Goal: Task Accomplishment & Management: Manage account settings

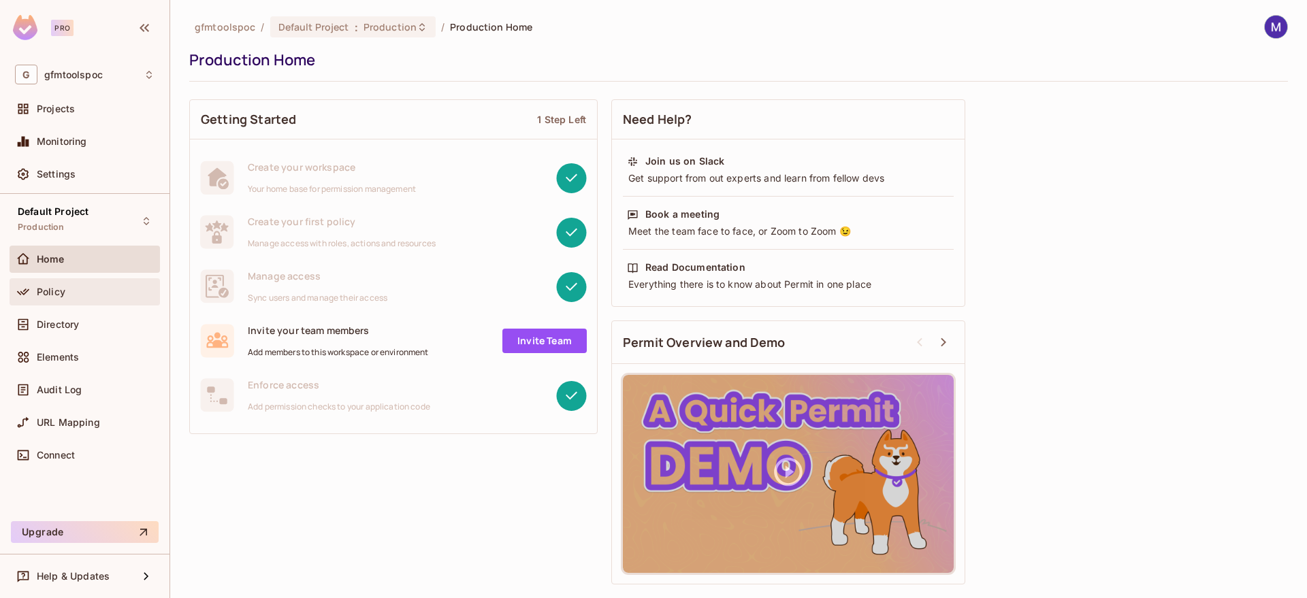
click at [69, 295] on div "Policy" at bounding box center [96, 292] width 118 height 11
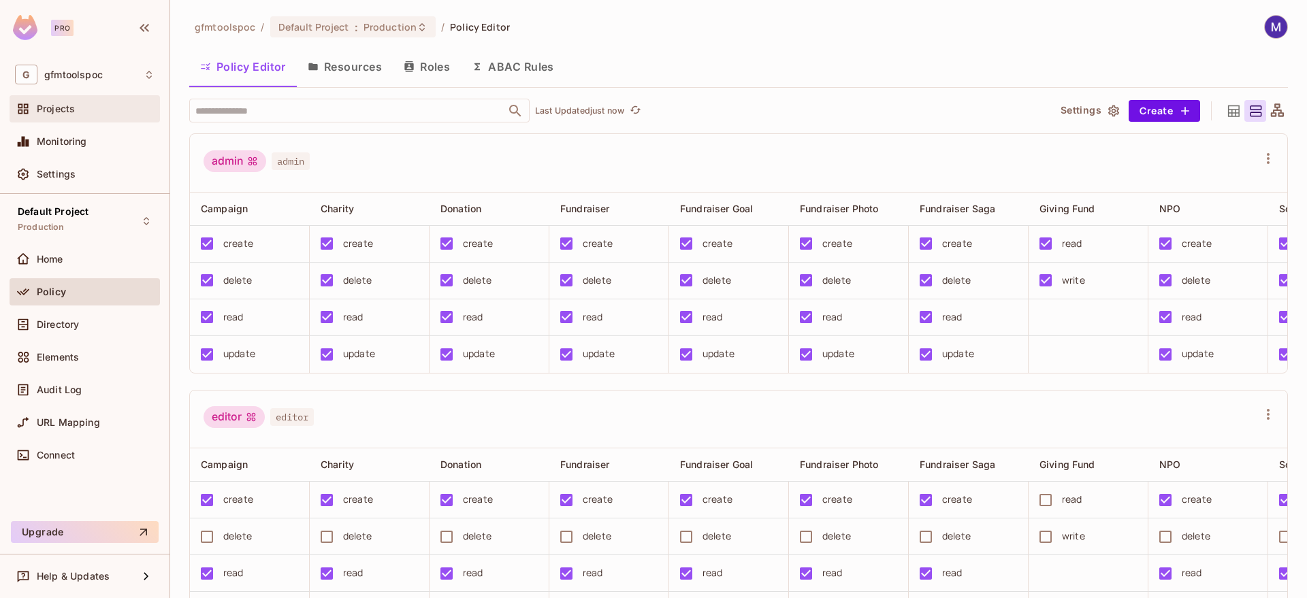
click at [68, 106] on span "Projects" at bounding box center [56, 108] width 38 height 11
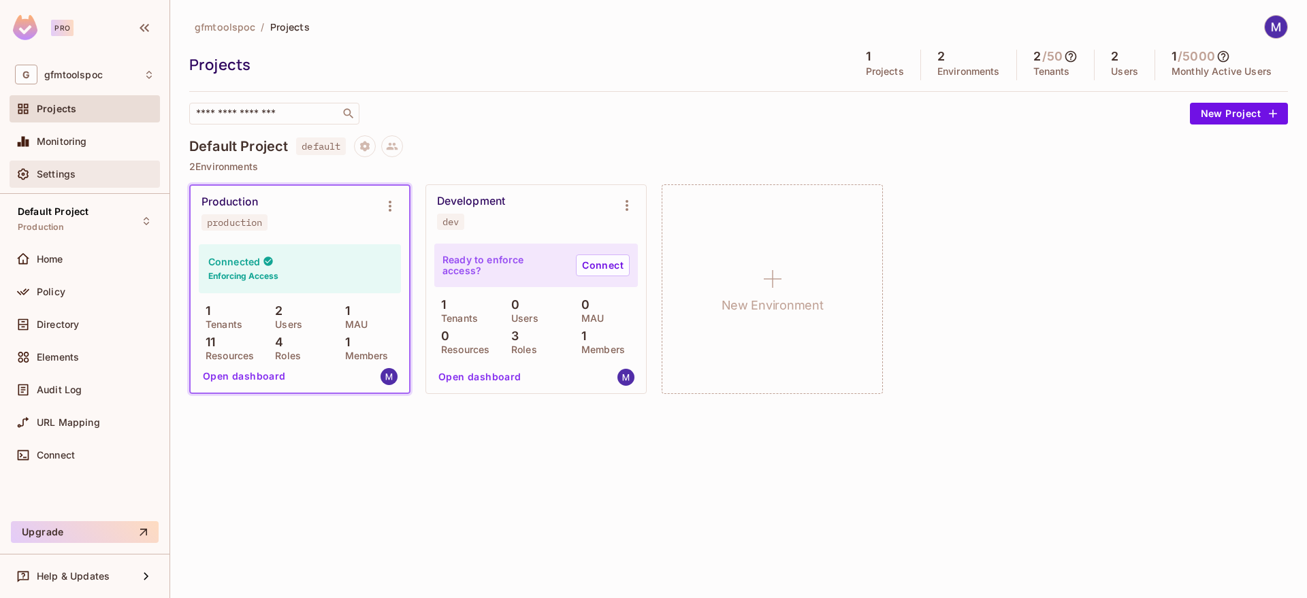
click at [92, 176] on div "Settings" at bounding box center [96, 174] width 118 height 11
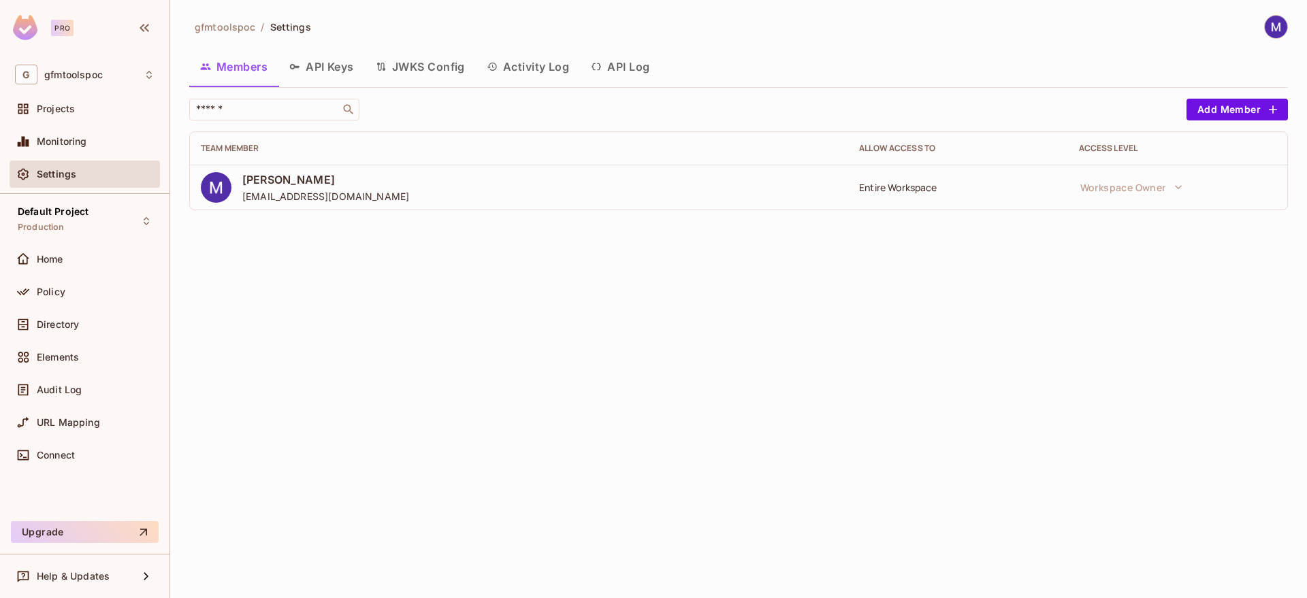
click at [340, 72] on button "API Keys" at bounding box center [321, 67] width 86 height 34
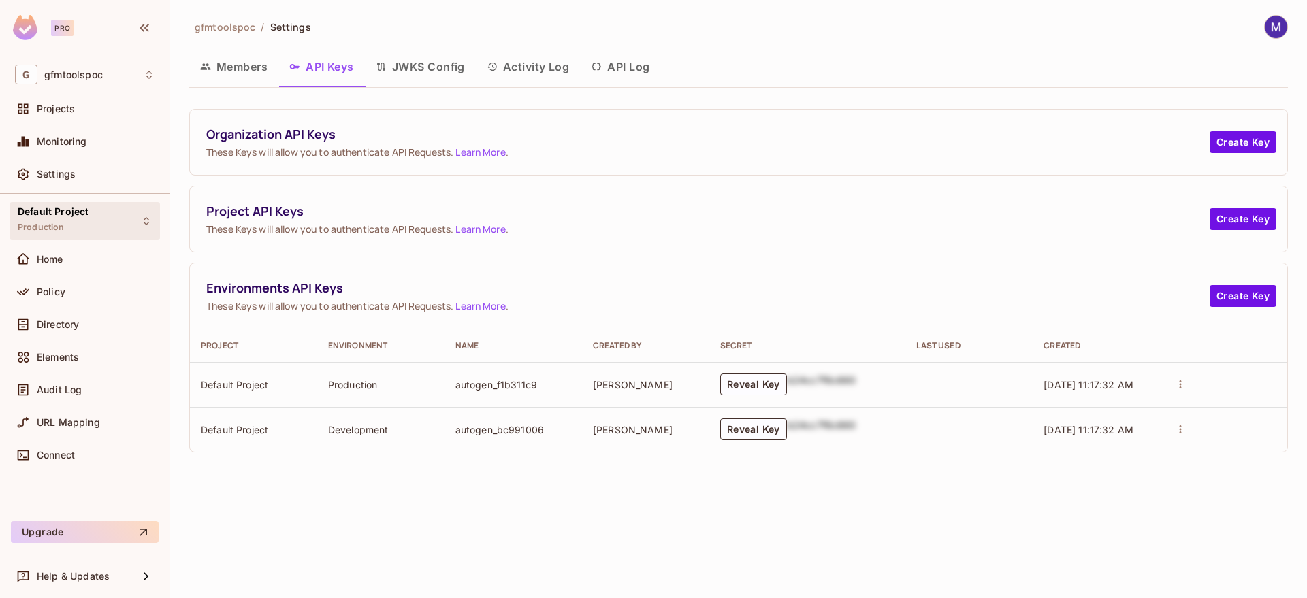
click at [127, 229] on div "Default Project Production" at bounding box center [85, 220] width 150 height 37
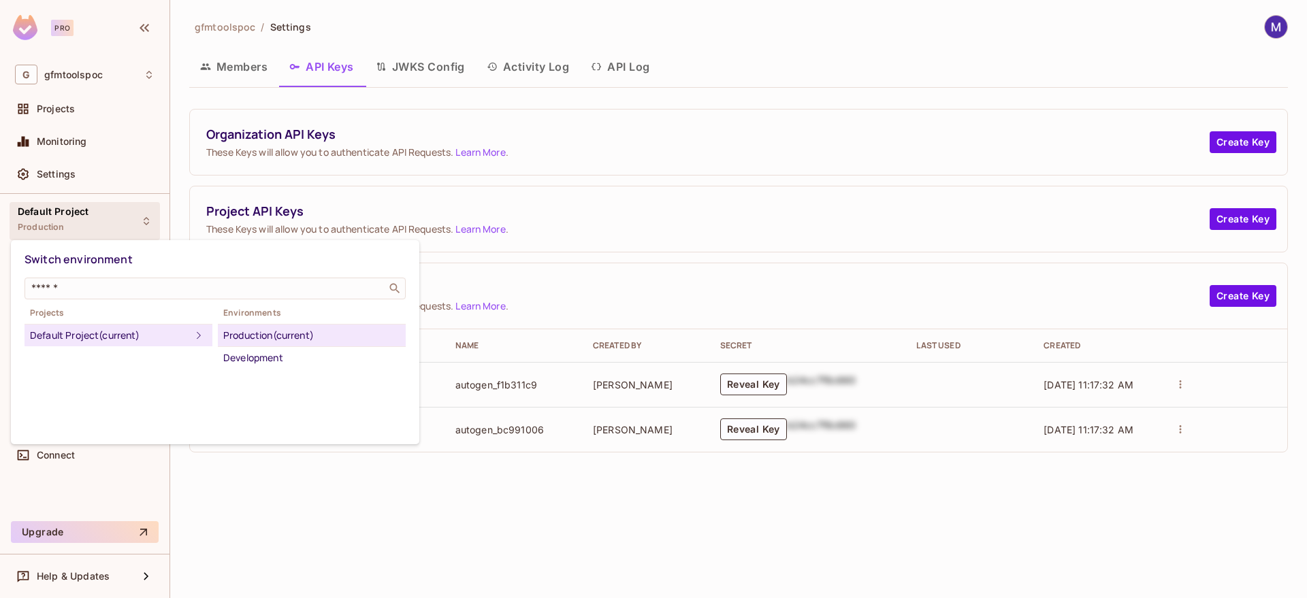
click at [267, 513] on div at bounding box center [653, 299] width 1307 height 598
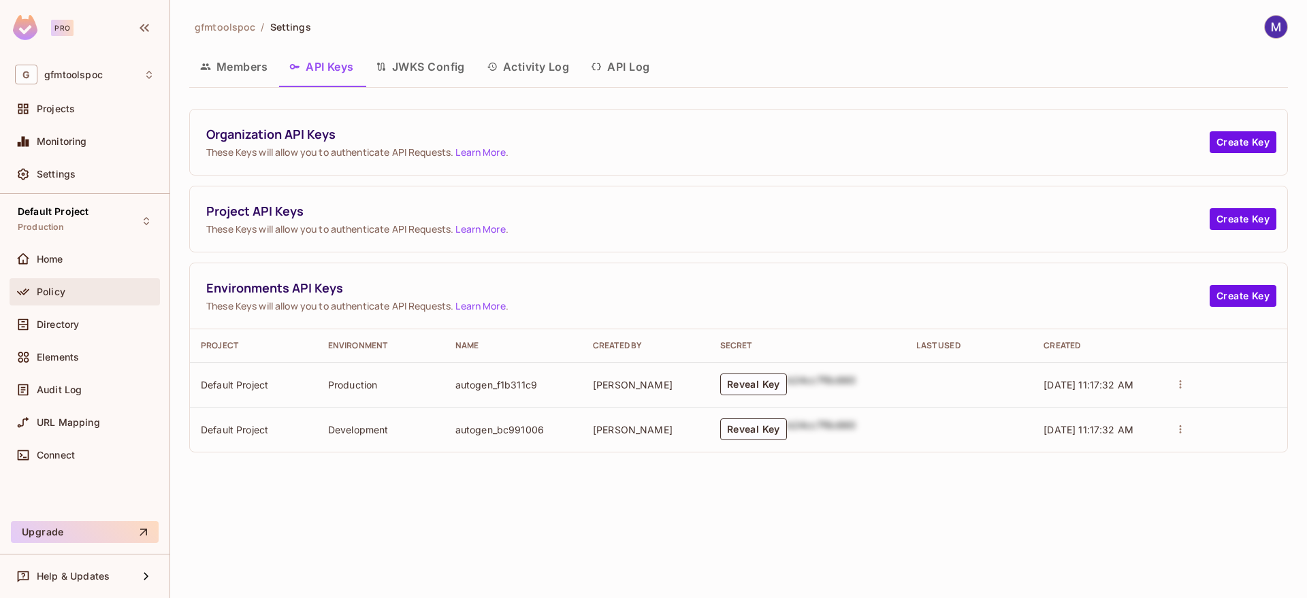
click at [68, 294] on div "Policy" at bounding box center [96, 292] width 118 height 11
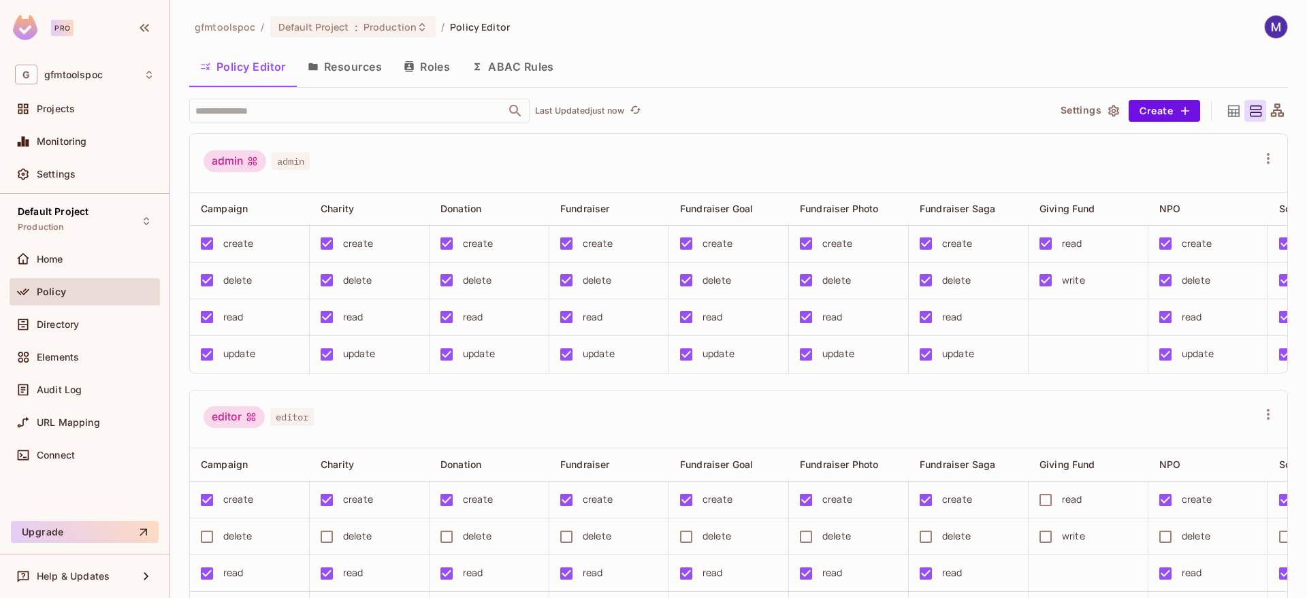
click at [1112, 112] on icon "button" at bounding box center [1114, 111] width 14 height 14
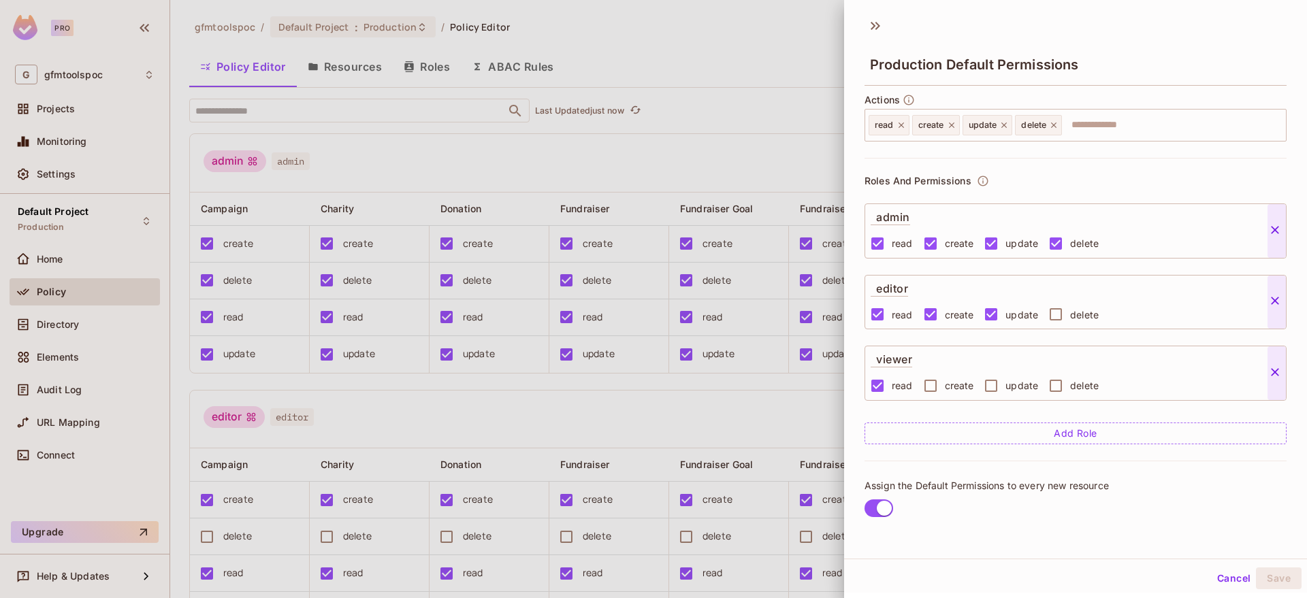
scroll to position [2, 0]
click at [772, 157] on div at bounding box center [653, 299] width 1307 height 598
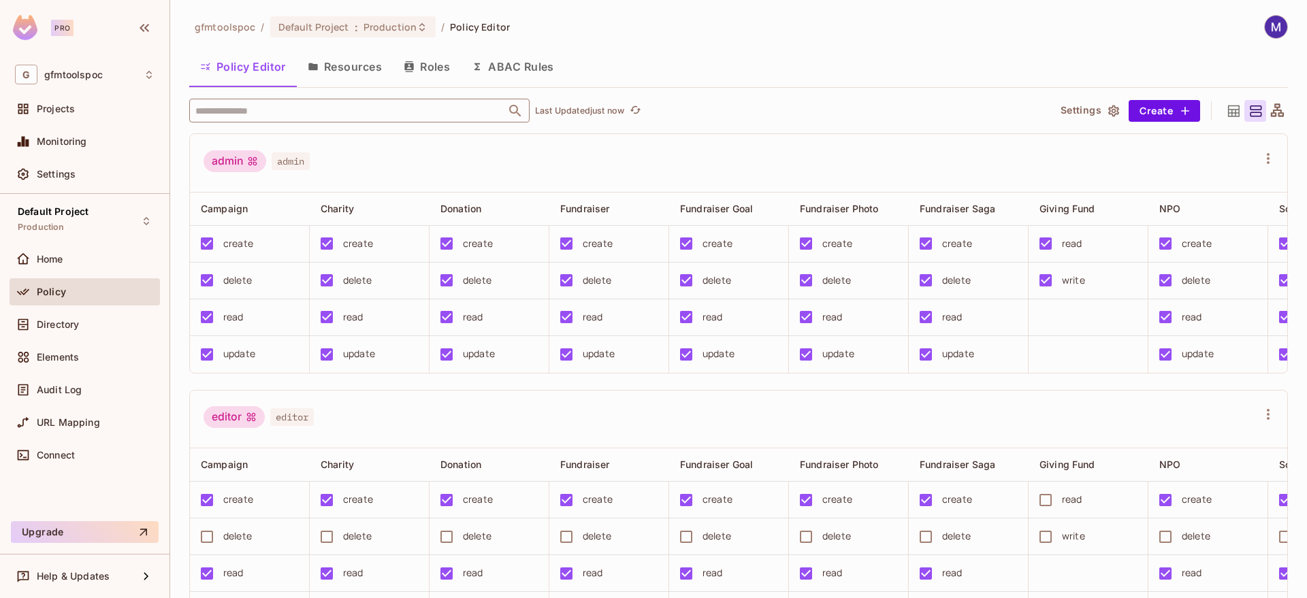
click at [445, 116] on input "text" at bounding box center [347, 111] width 311 height 24
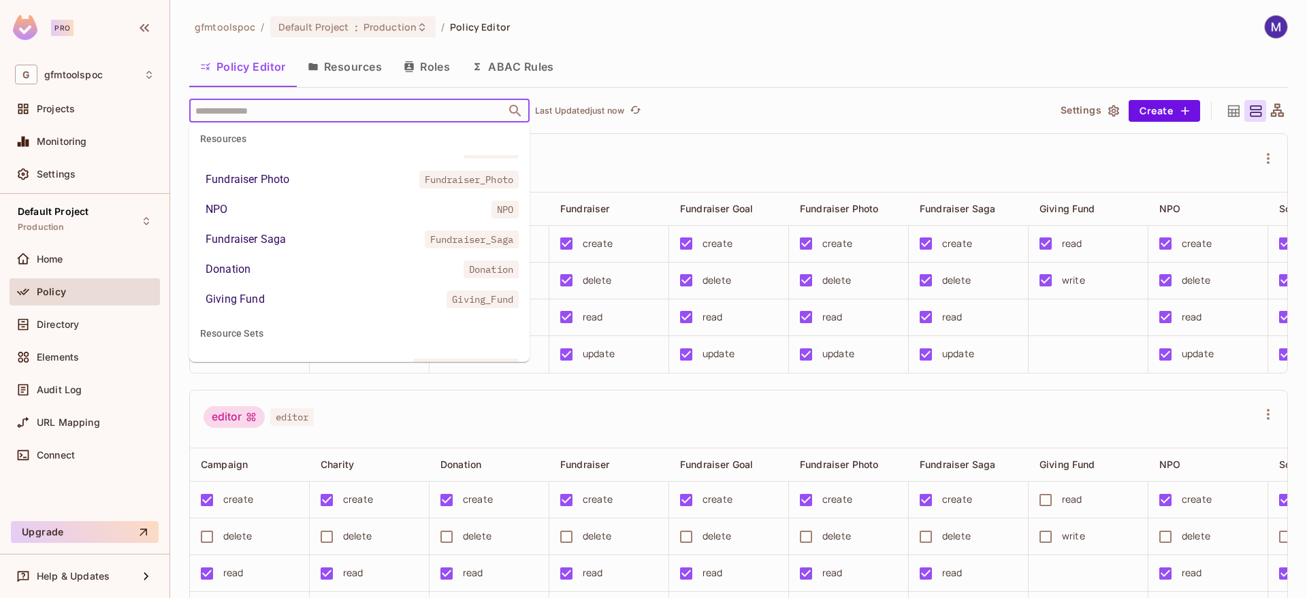
scroll to position [365, 0]
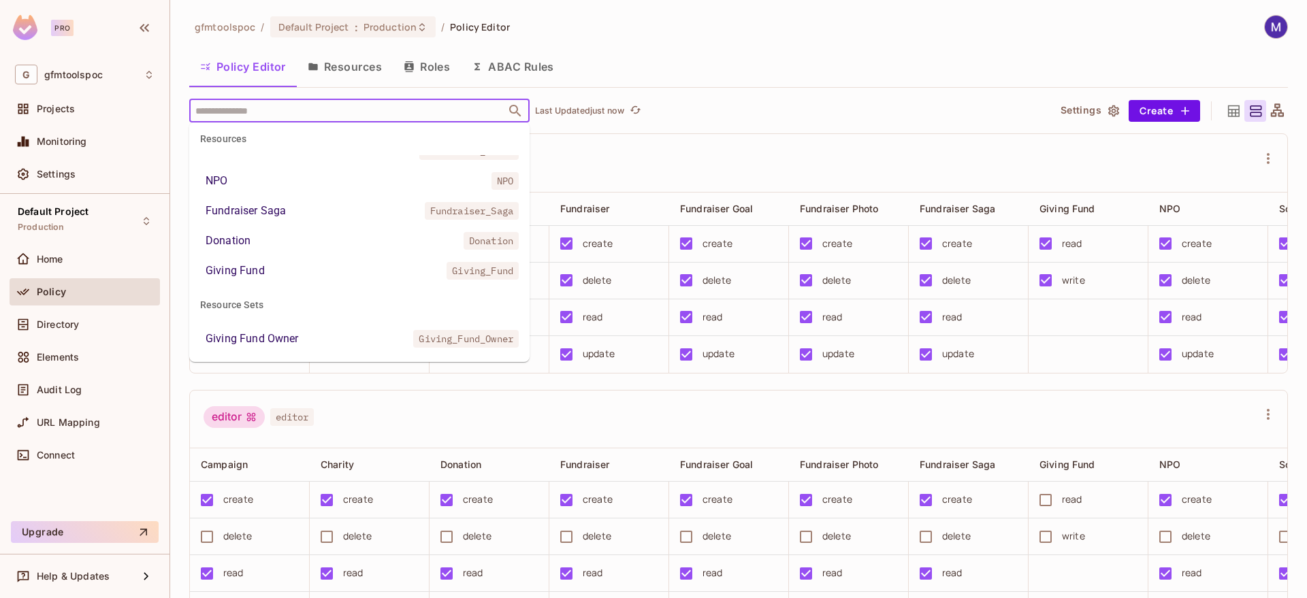
click at [323, 332] on li "Giving Fund Owner Giving_Fund_Owner" at bounding box center [359, 339] width 340 height 25
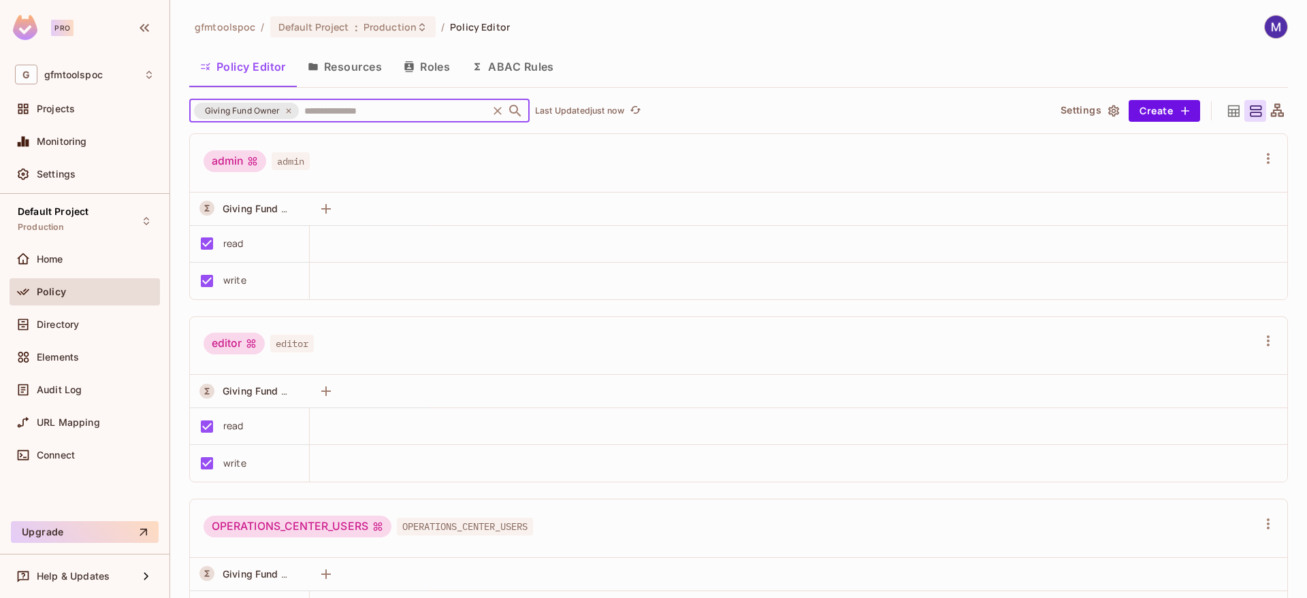
click at [1230, 109] on icon at bounding box center [1234, 111] width 12 height 12
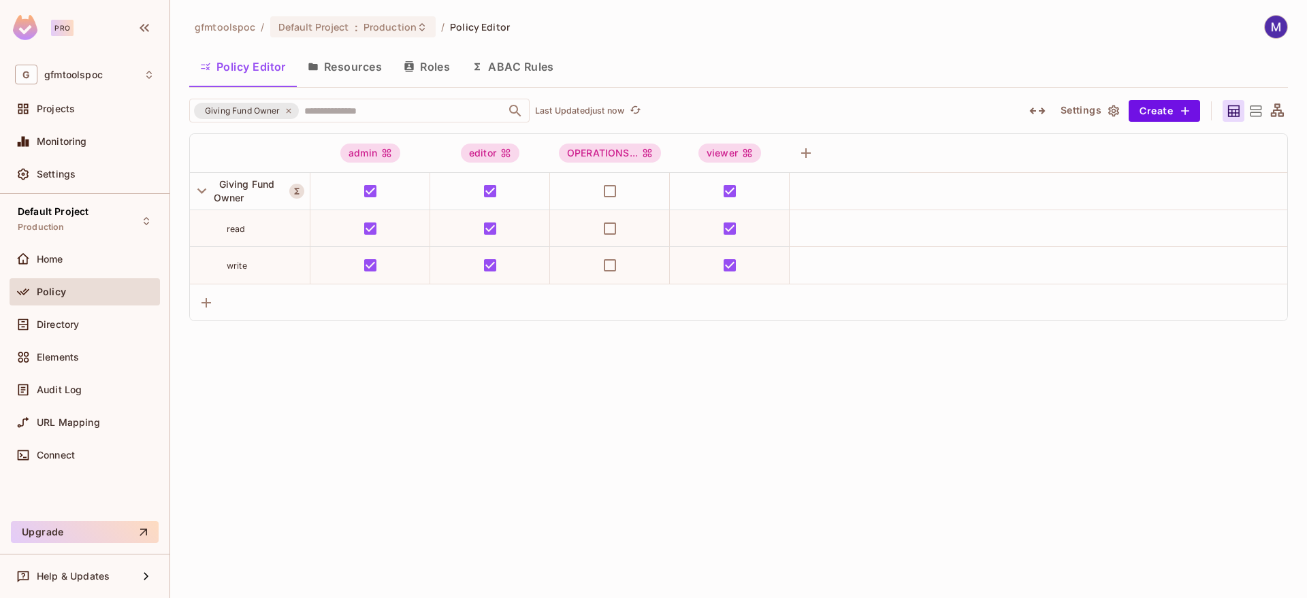
click at [1261, 110] on icon at bounding box center [1255, 111] width 17 height 17
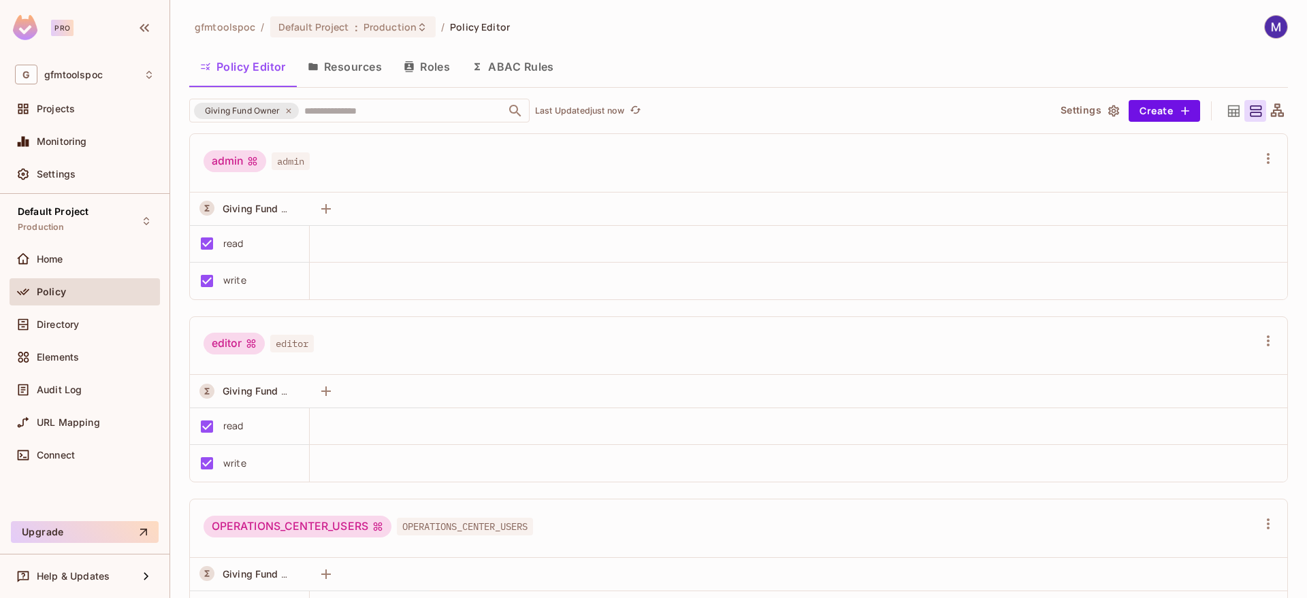
click at [1282, 114] on icon at bounding box center [1277, 111] width 17 height 17
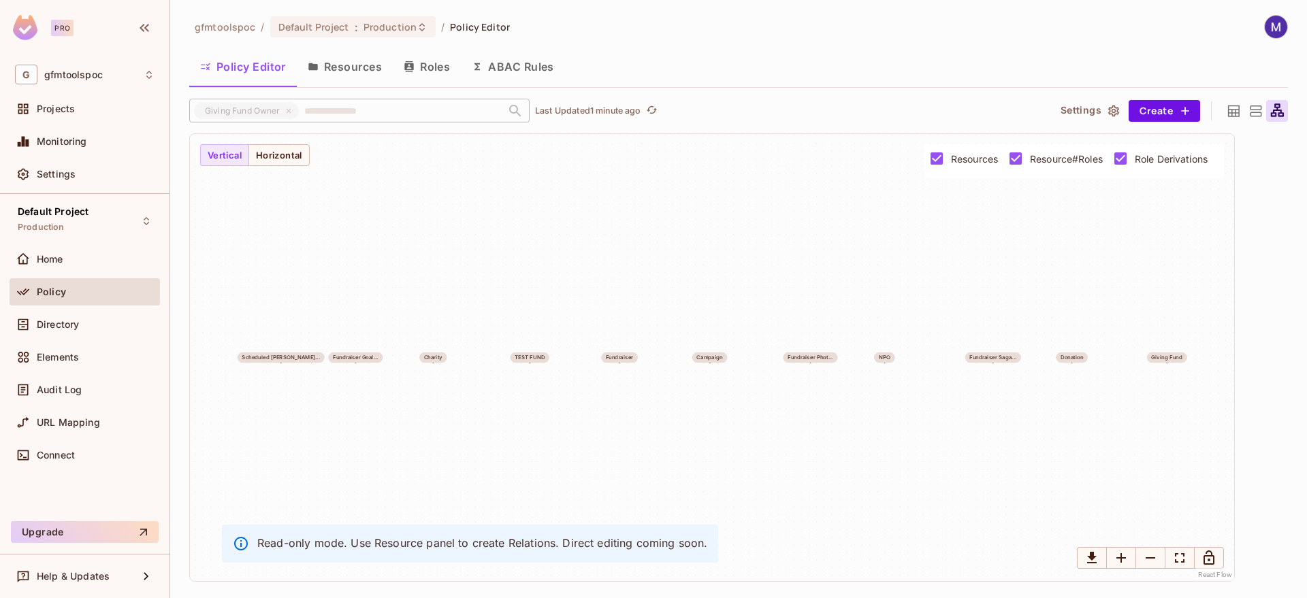
click at [1255, 114] on icon at bounding box center [1255, 111] width 17 height 17
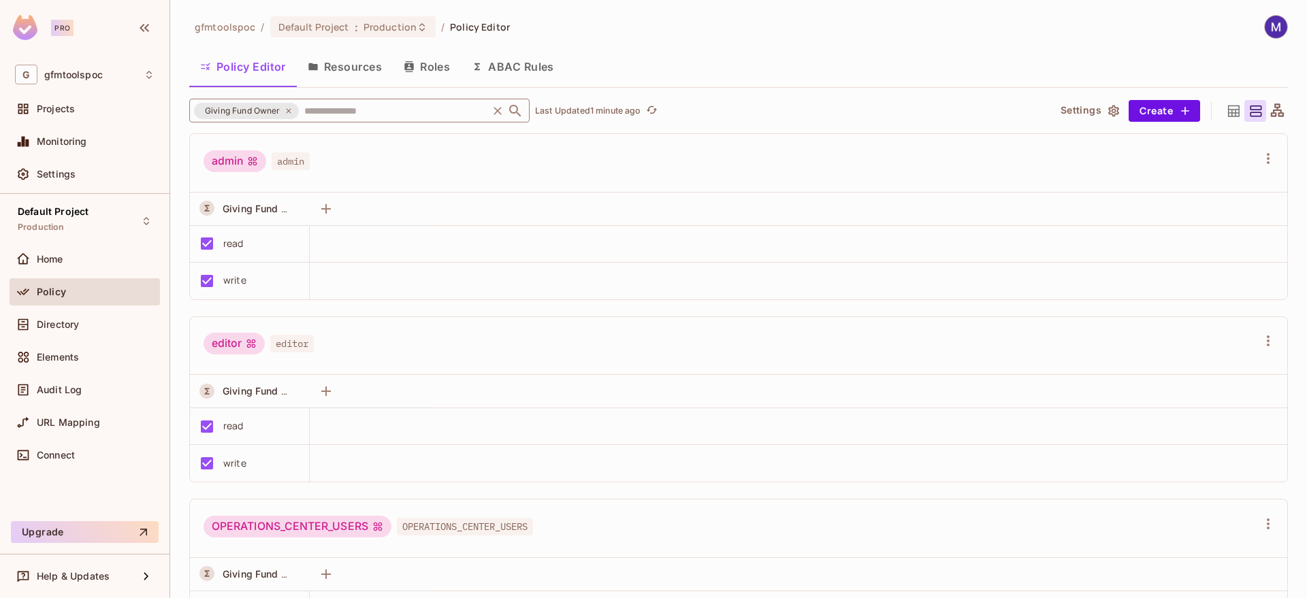
click at [286, 109] on icon at bounding box center [288, 110] width 5 height 5
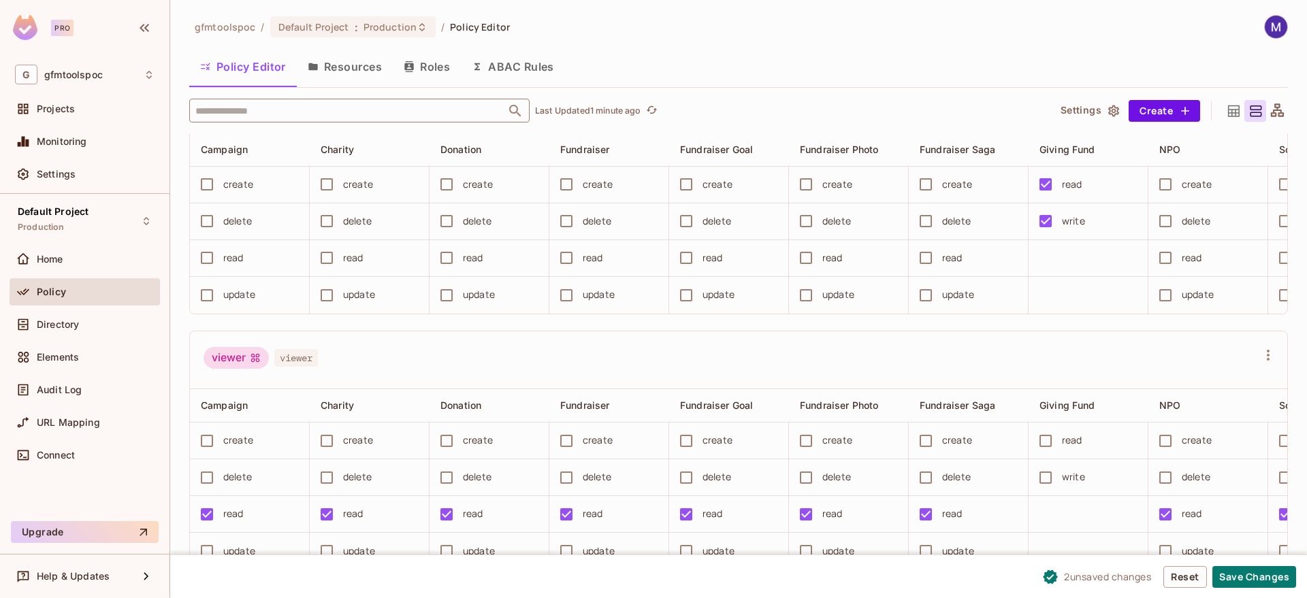
scroll to position [577, 0]
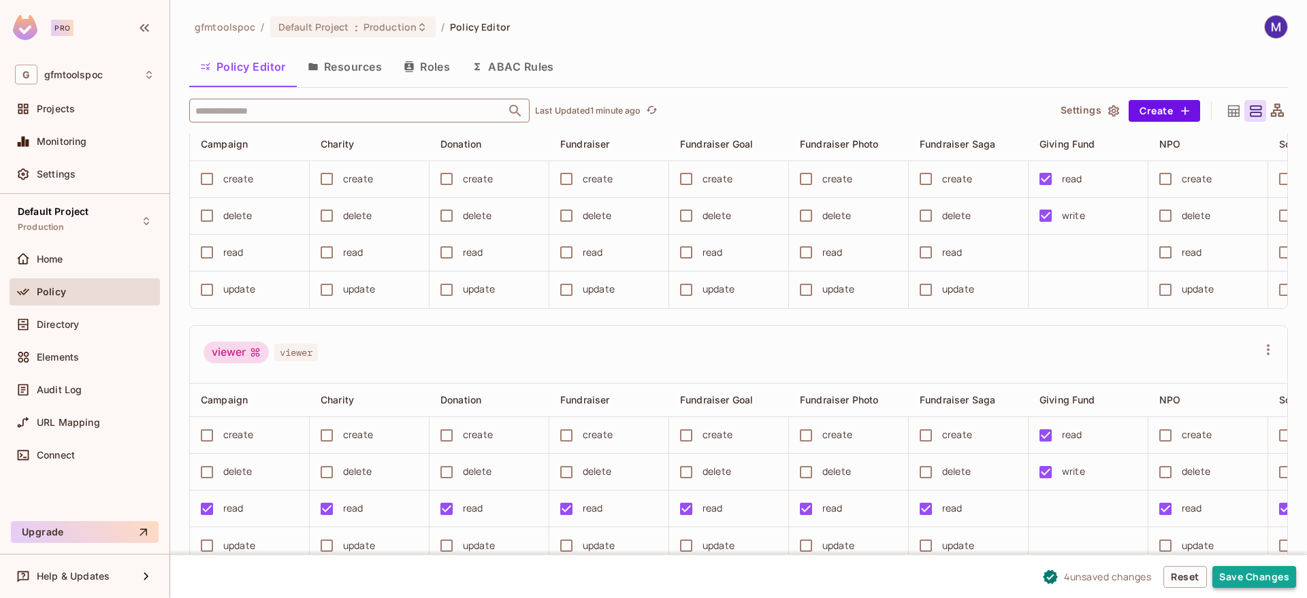
click at [1272, 580] on button "Save Changes" at bounding box center [1254, 577] width 84 height 22
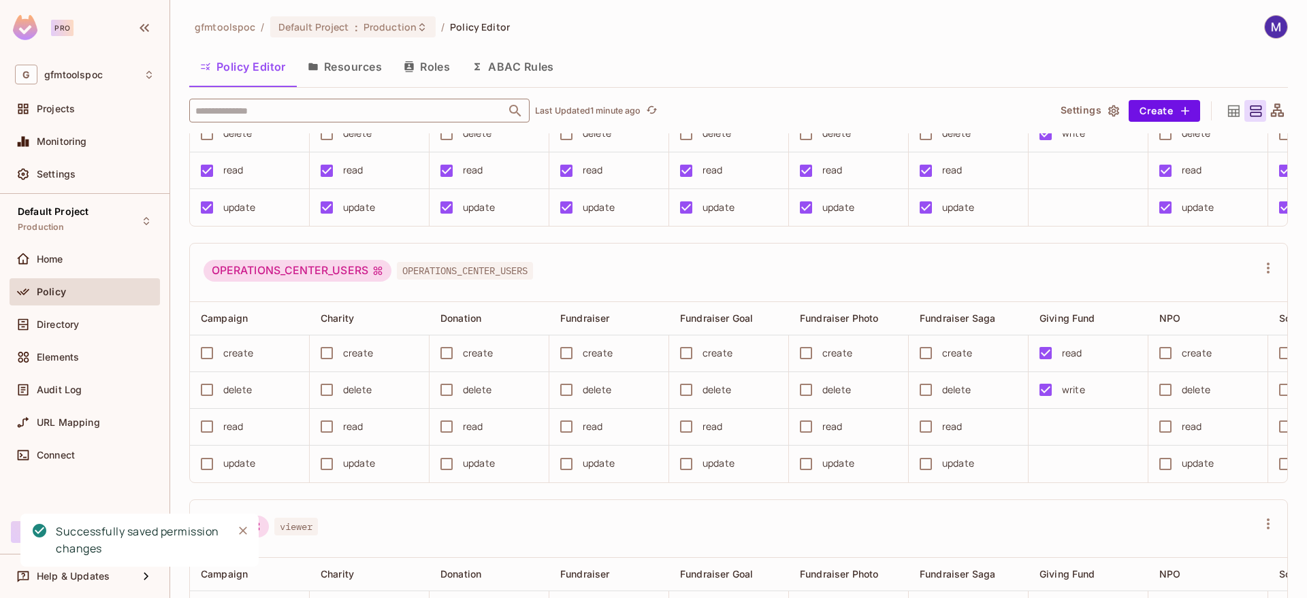
scroll to position [0, 0]
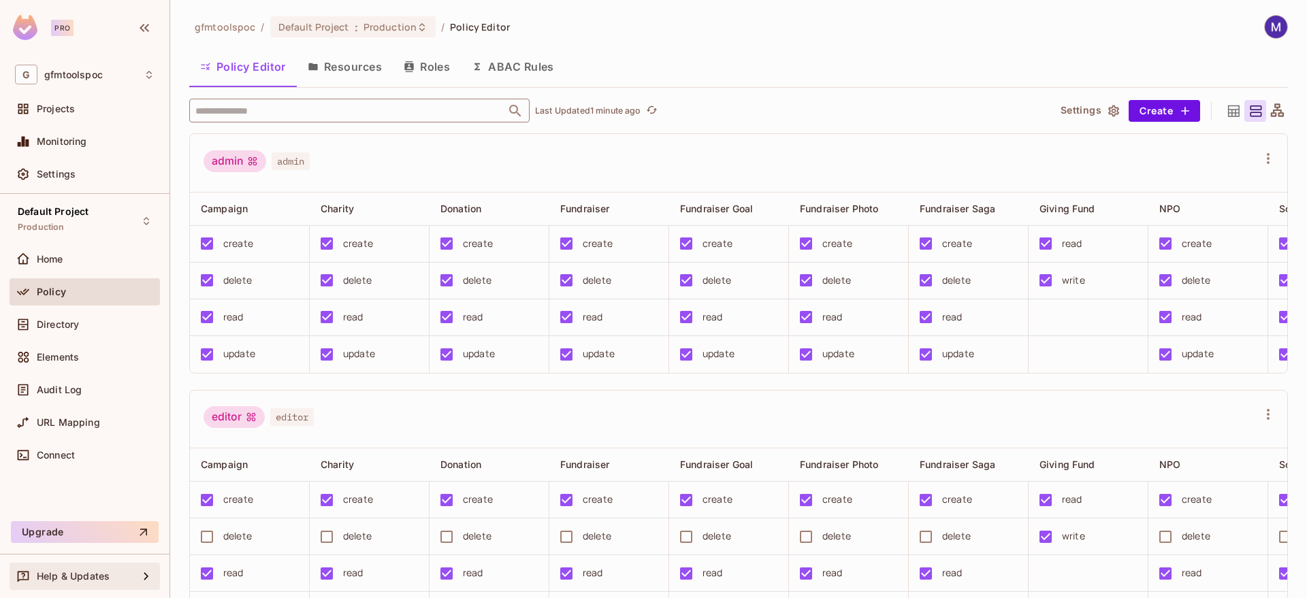
click at [130, 575] on div "Help & Updates" at bounding box center [87, 576] width 101 height 11
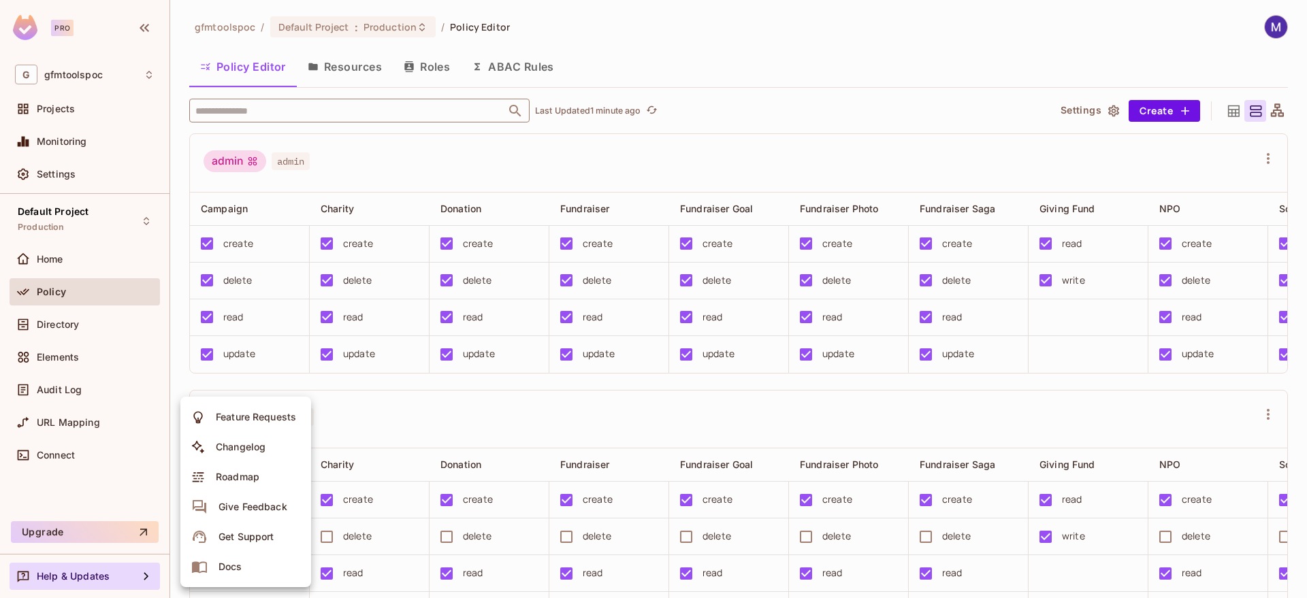
click at [227, 566] on div "Docs" at bounding box center [231, 567] width 24 height 14
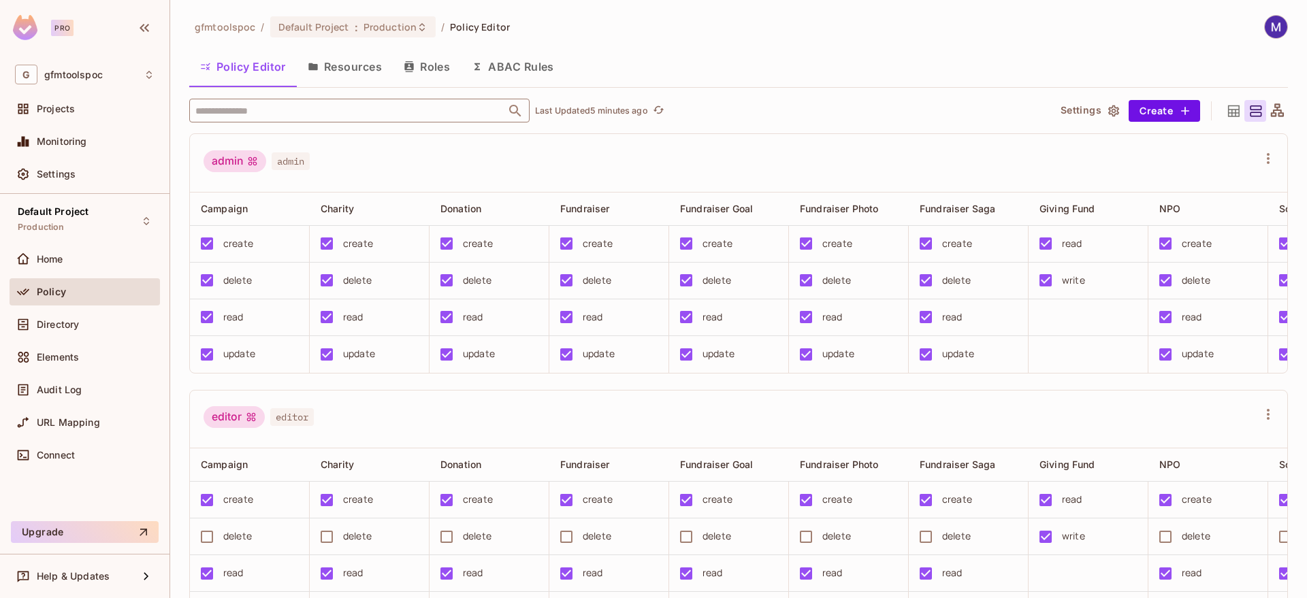
click at [236, 70] on button "Policy Editor" at bounding box center [243, 67] width 108 height 34
click at [499, 66] on button "ABAC Rules" at bounding box center [513, 67] width 104 height 34
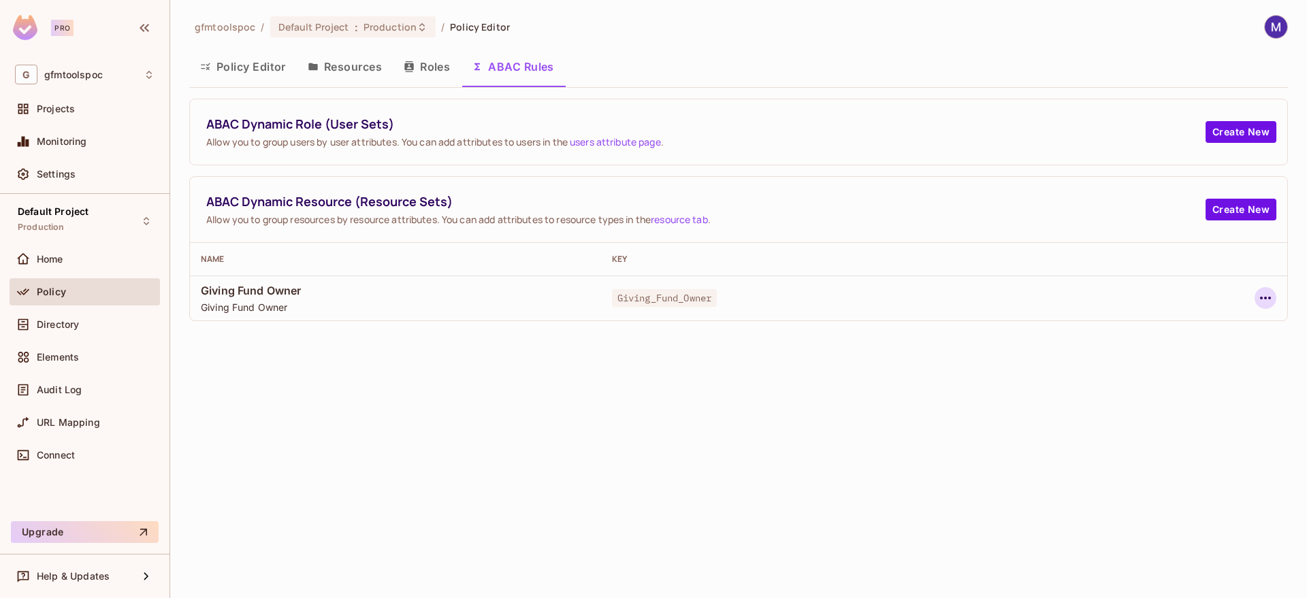
click at [1272, 298] on icon "button" at bounding box center [1265, 298] width 16 height 16
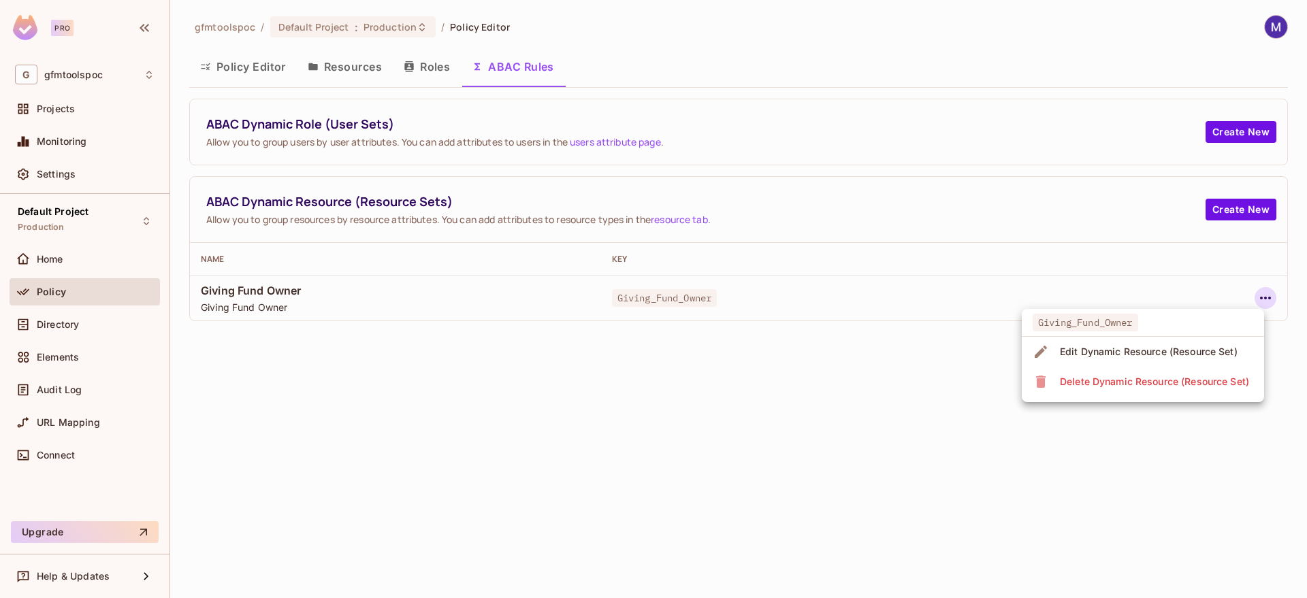
click at [1189, 381] on div "Delete Dynamic Resource (Resource Set)" at bounding box center [1154, 382] width 189 height 14
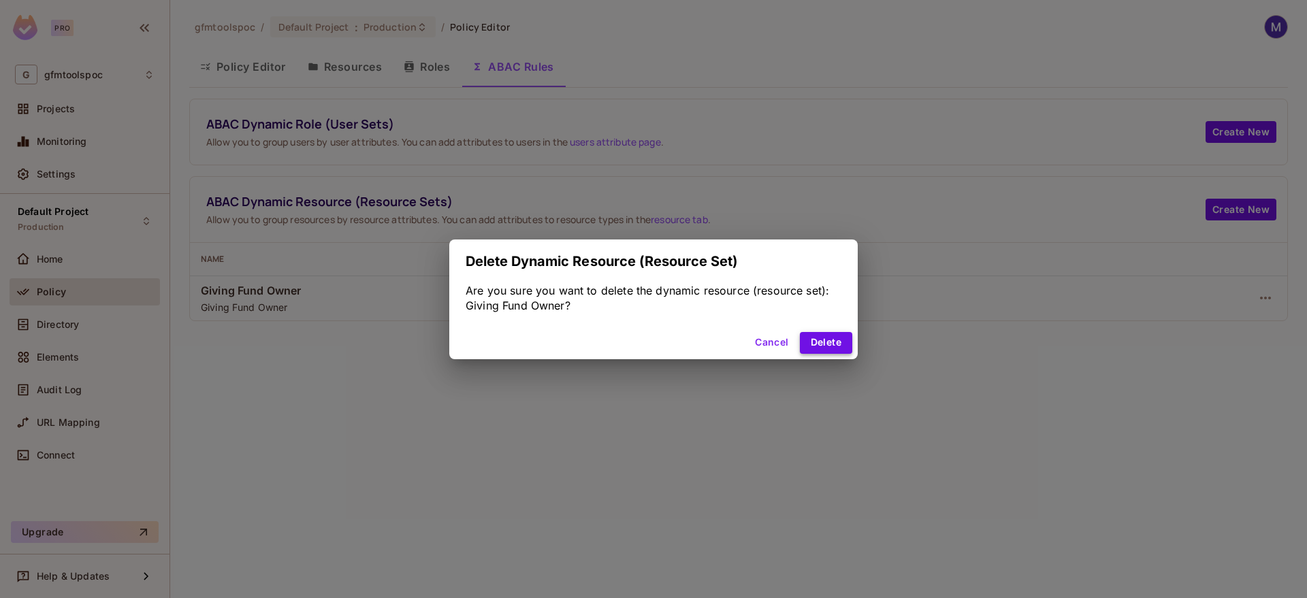
click at [821, 336] on button "Delete" at bounding box center [826, 343] width 52 height 22
